Goal: Task Accomplishment & Management: Use online tool/utility

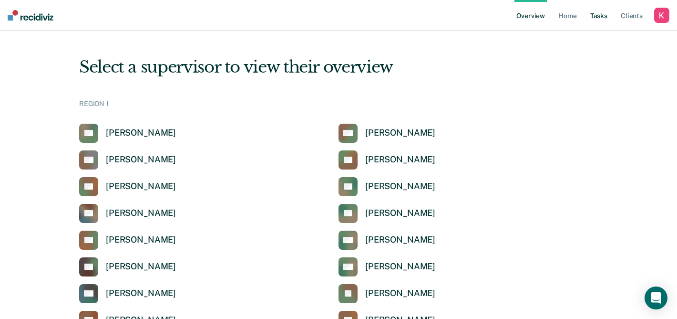
click at [598, 20] on link "Tasks" at bounding box center [598, 15] width 21 height 31
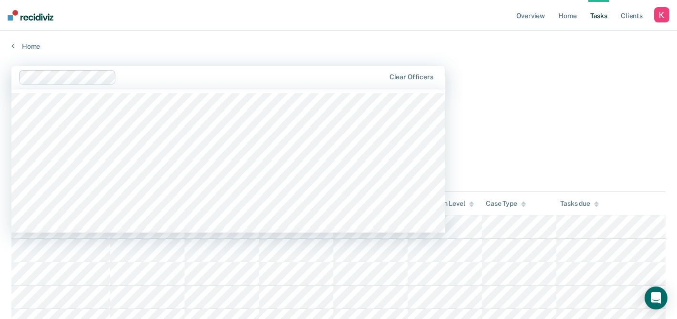
click at [181, 72] on div at bounding box center [252, 77] width 265 height 11
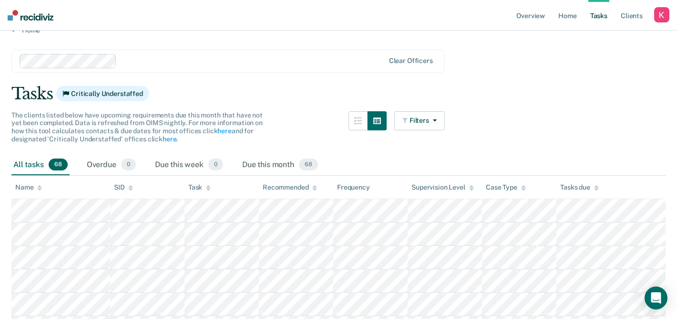
scroll to position [18, 0]
click at [225, 127] on link "here" at bounding box center [224, 129] width 14 height 8
click at [266, 97] on div "Tasks Critically Understaffed" at bounding box center [338, 92] width 654 height 20
click at [569, 23] on link "Home" at bounding box center [567, 15] width 22 height 31
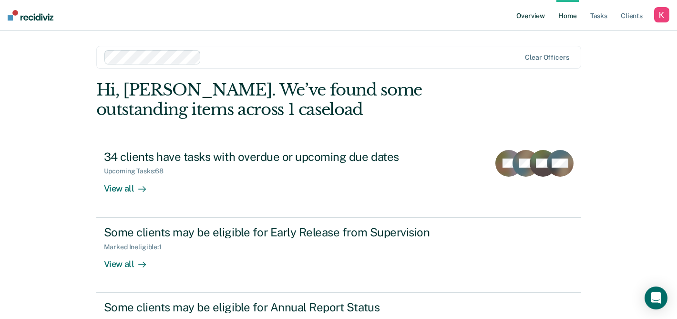
click at [544, 11] on link "Overview" at bounding box center [530, 15] width 32 height 31
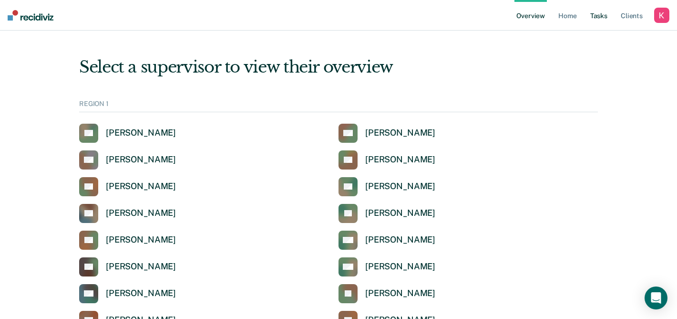
click at [589, 11] on link "Tasks" at bounding box center [598, 15] width 21 height 31
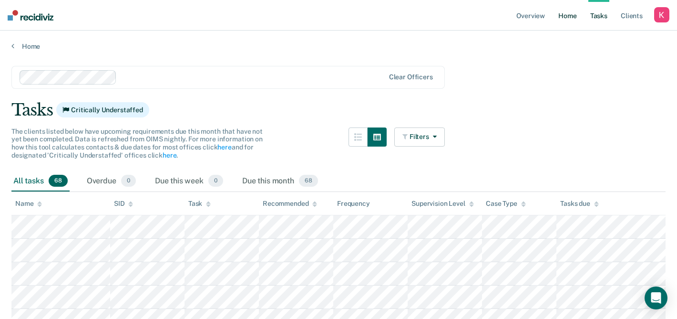
click at [566, 18] on link "Home" at bounding box center [567, 15] width 22 height 31
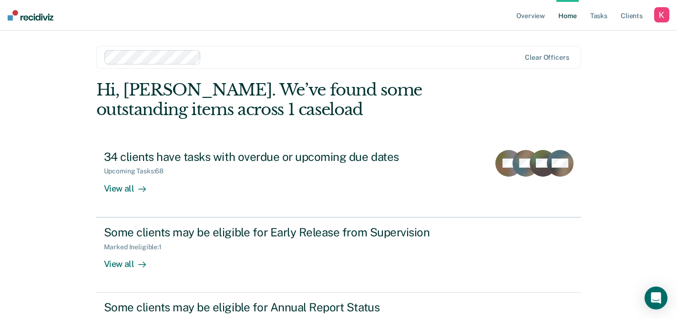
click at [566, 18] on link "Home" at bounding box center [567, 15] width 22 height 31
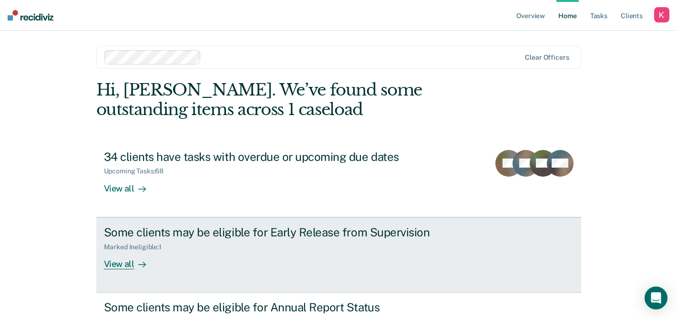
scroll to position [41, 0]
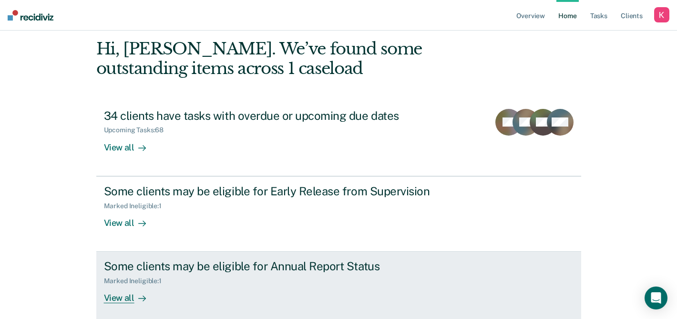
click at [306, 289] on div "Some clients may be eligible for Annual Report Status Marked Ineligible : 1 Vie…" at bounding box center [283, 281] width 358 height 44
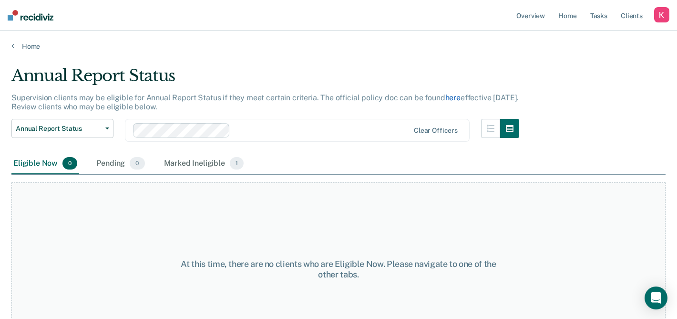
click at [449, 96] on link "here" at bounding box center [452, 97] width 15 height 9
